Goal: Information Seeking & Learning: Check status

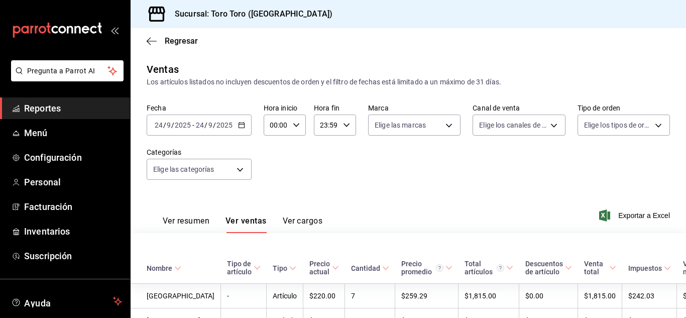
scroll to position [682, 0]
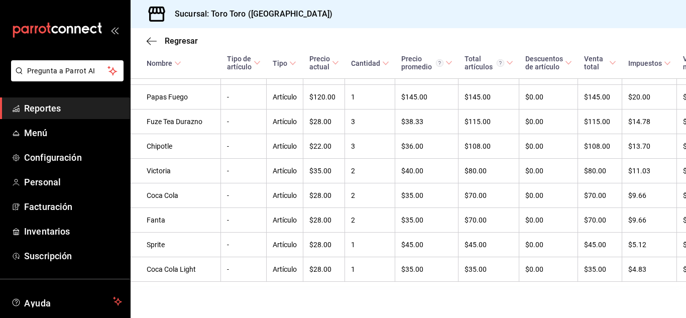
click at [65, 110] on span "Reportes" at bounding box center [73, 108] width 98 height 14
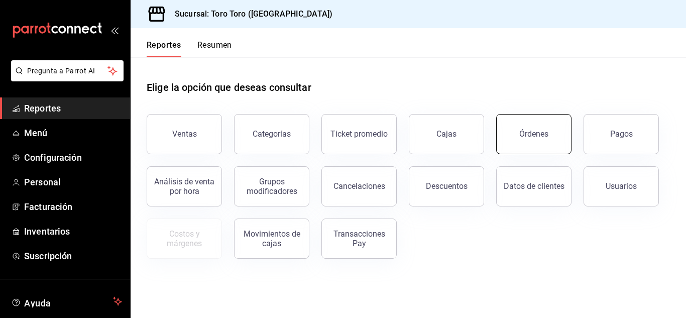
click at [509, 127] on button "Órdenes" at bounding box center [533, 134] width 75 height 40
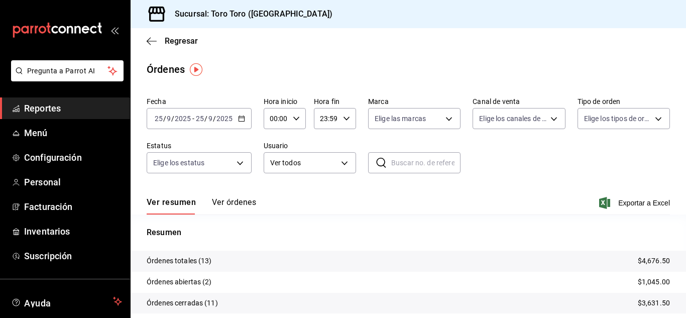
click at [78, 111] on span "Reportes" at bounding box center [73, 108] width 98 height 14
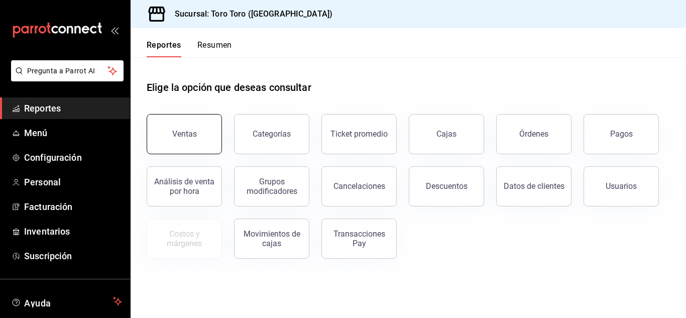
click at [177, 116] on button "Ventas" at bounding box center [184, 134] width 75 height 40
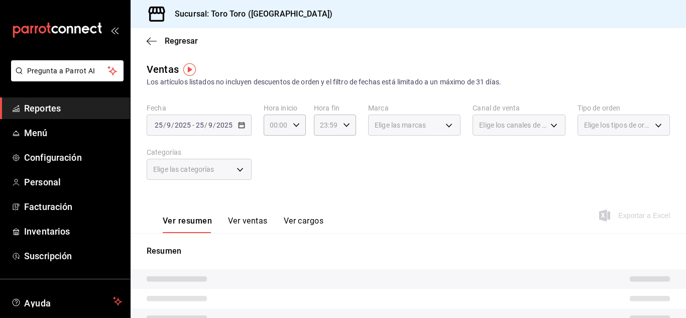
click at [292, 222] on button "Ver cargos" at bounding box center [304, 224] width 40 height 17
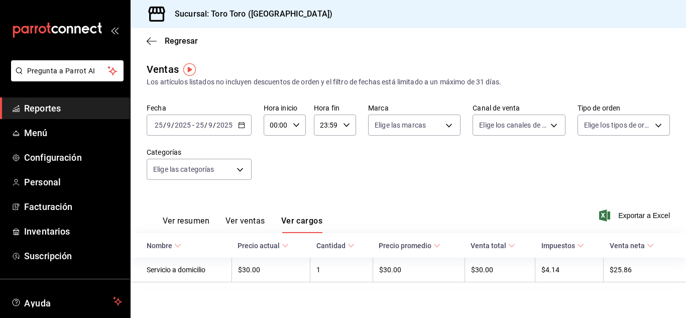
click at [58, 109] on span "Reportes" at bounding box center [73, 108] width 98 height 14
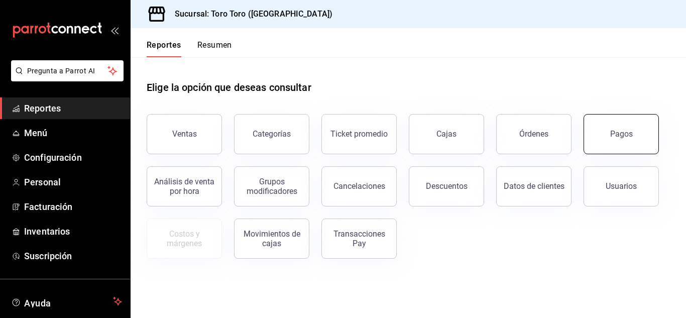
click at [600, 127] on button "Pagos" at bounding box center [620, 134] width 75 height 40
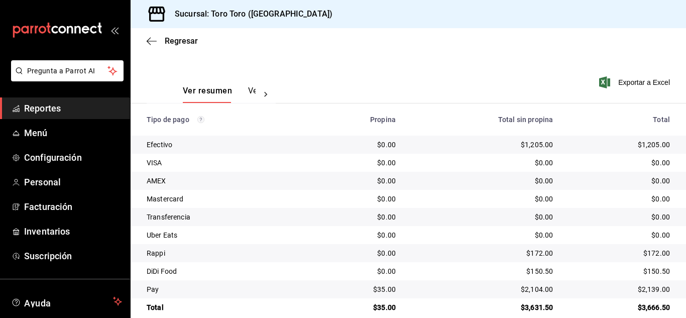
scroll to position [144, 0]
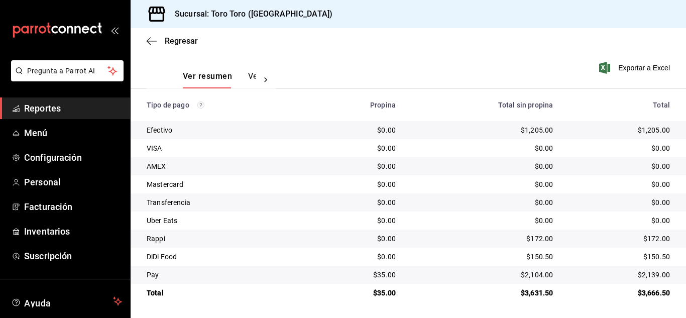
click at [54, 110] on span "Reportes" at bounding box center [73, 108] width 98 height 14
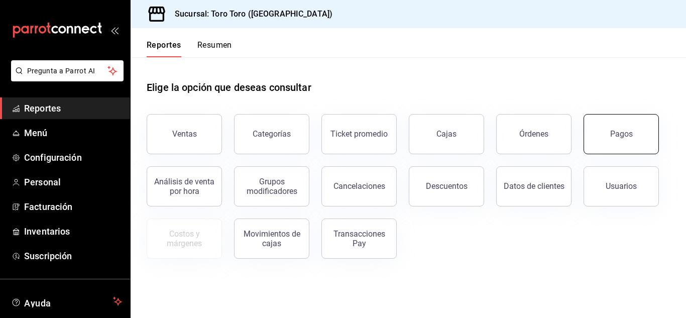
click at [623, 135] on div "Pagos" at bounding box center [621, 134] width 23 height 10
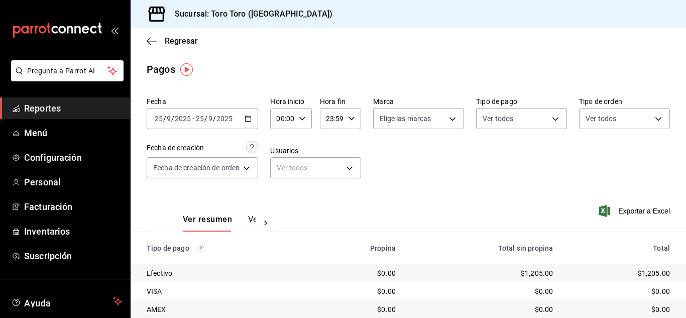
click at [253, 120] on div "[DATE] [DATE] - [DATE] [DATE]" at bounding box center [202, 118] width 111 height 21
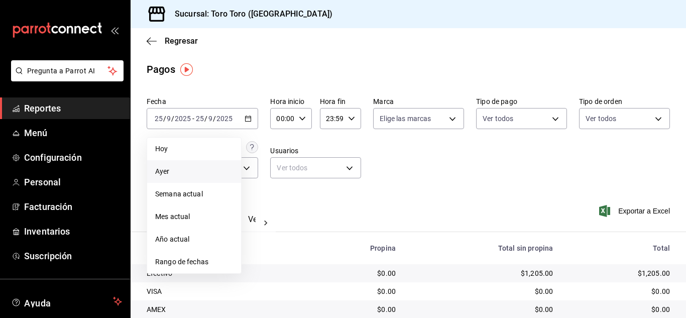
click at [173, 172] on span "Ayer" at bounding box center [194, 171] width 78 height 11
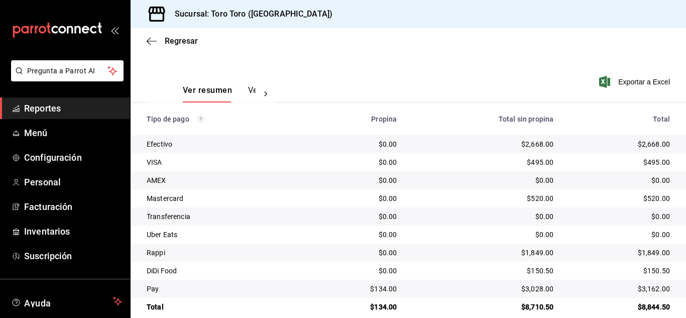
scroll to position [144, 0]
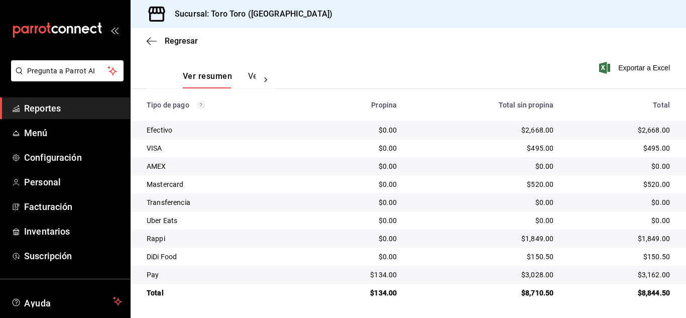
drag, startPoint x: 90, startPoint y: 114, endPoint x: 103, endPoint y: 120, distance: 13.7
click at [90, 114] on span "Reportes" at bounding box center [73, 108] width 98 height 14
